Goal: Task Accomplishment & Management: Use online tool/utility

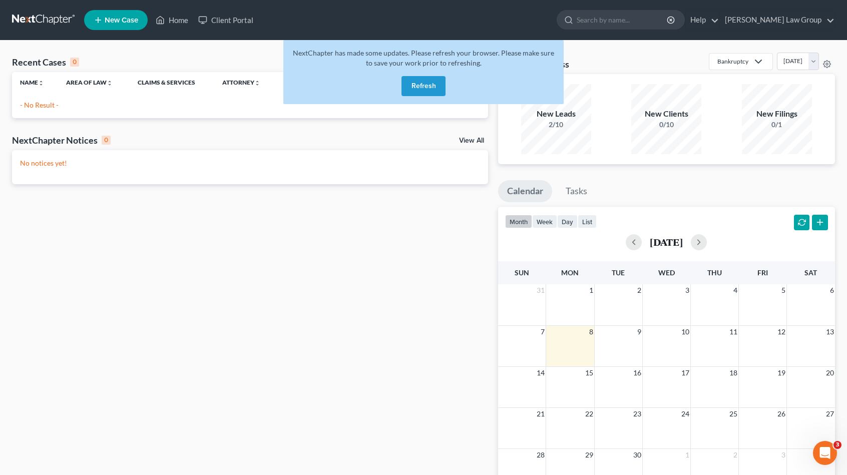
click at [442, 71] on div "NextChapter has made some updates. Please refresh your browser. Please make sur…" at bounding box center [423, 72] width 280 height 64
drag, startPoint x: 431, startPoint y: 83, endPoint x: 426, endPoint y: 93, distance: 11.2
click at [430, 84] on button "Refresh" at bounding box center [423, 86] width 44 height 20
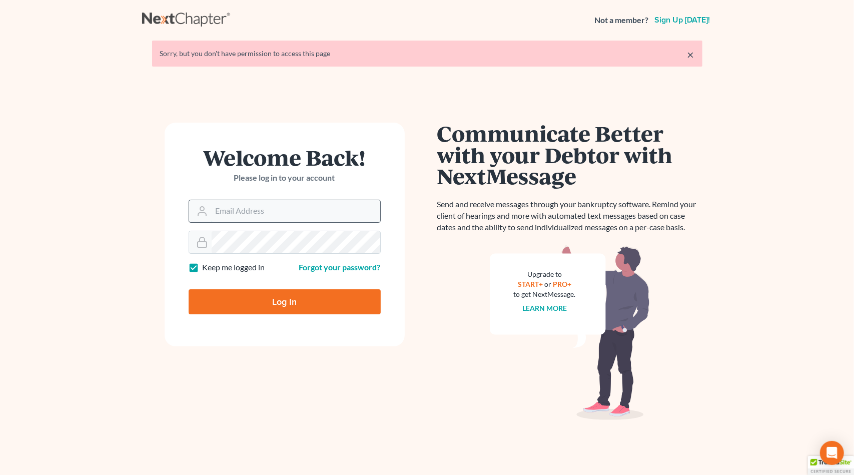
click at [277, 200] on input "Email Address" at bounding box center [296, 211] width 169 height 22
type input "[EMAIL_ADDRESS][DOMAIN_NAME]"
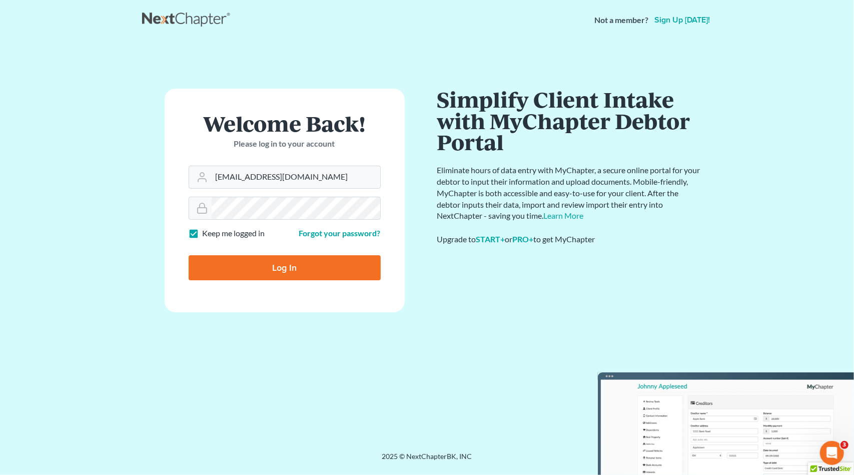
click at [270, 273] on input "Log In" at bounding box center [285, 267] width 192 height 25
type input "Thinking..."
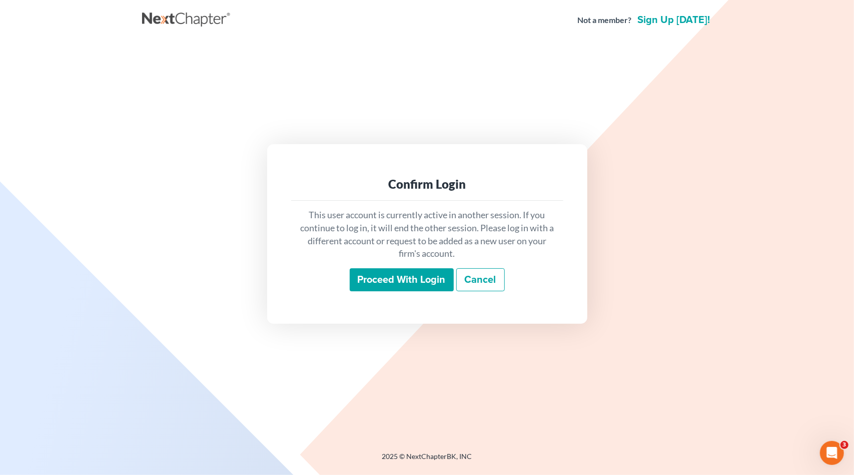
click at [380, 278] on input "Proceed with login" at bounding box center [402, 279] width 104 height 23
